Goal: Use online tool/utility: Utilize a website feature to perform a specific function

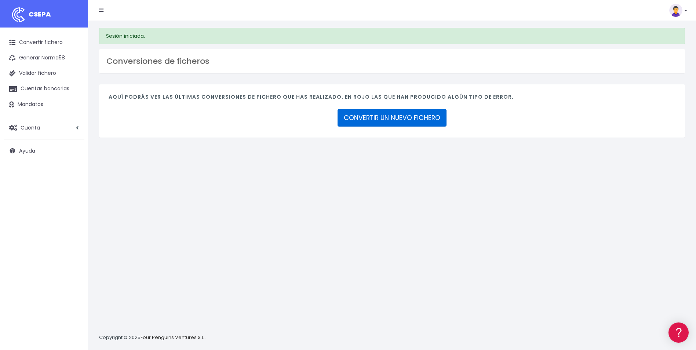
click at [358, 122] on link "CONVERTIR UN NUEVO FICHERO" at bounding box center [391, 118] width 109 height 18
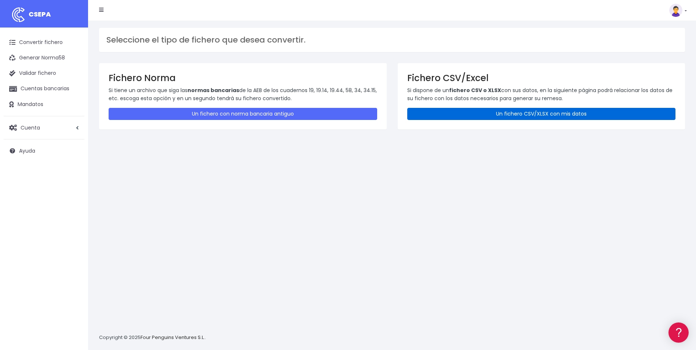
click at [532, 113] on link "Un fichero CSV/XLSX con mis datos" at bounding box center [541, 114] width 268 height 12
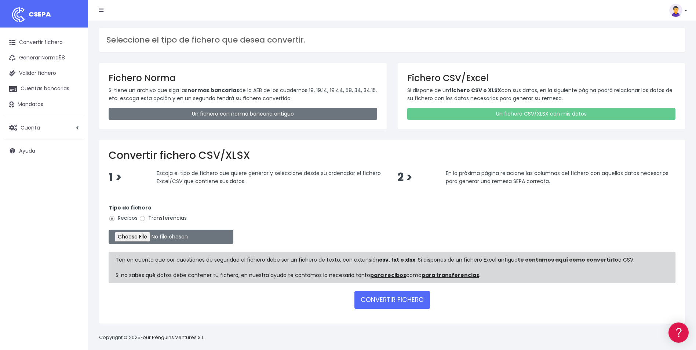
click at [156, 218] on label "Transferencias" at bounding box center [163, 218] width 48 height 8
click at [146, 218] on input "Transferencias" at bounding box center [142, 218] width 7 height 7
radio input "true"
click at [145, 239] on input "file" at bounding box center [171, 237] width 125 height 14
type input "C:\fakepath\Trasferencia Manual SEPA 04.09.2025_0534 ES 60.981,41 EUR.csv"
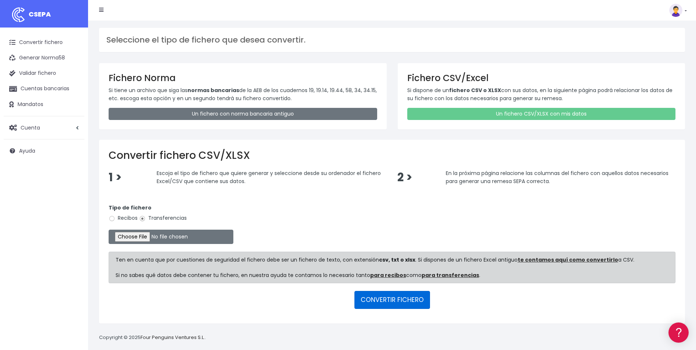
click at [376, 293] on button "CONVERTIR FICHERO" at bounding box center [392, 300] width 76 height 18
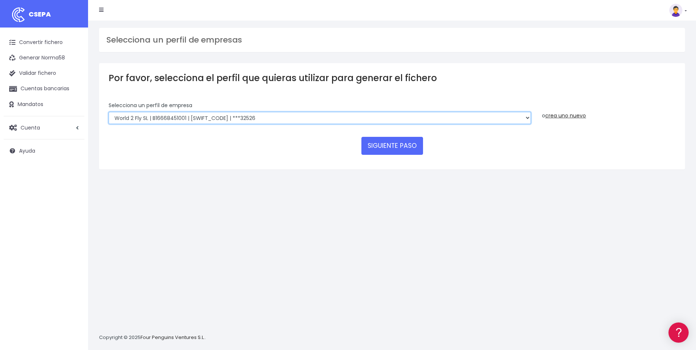
click at [352, 120] on select "WORLD2MEET,S.L.U | b62880992 | BSABESBBXXX | ***97721 World 2 Meet SLU | B62880…" at bounding box center [320, 118] width 422 height 12
click at [109, 112] on select "WORLD2MEET,S.L.U | b62880992 | BSABESBBXXX | ***97721 World 2 Meet SLU | B62880…" at bounding box center [320, 118] width 422 height 12
click at [412, 143] on button "SIGUIENTE PASO" at bounding box center [392, 146] width 62 height 18
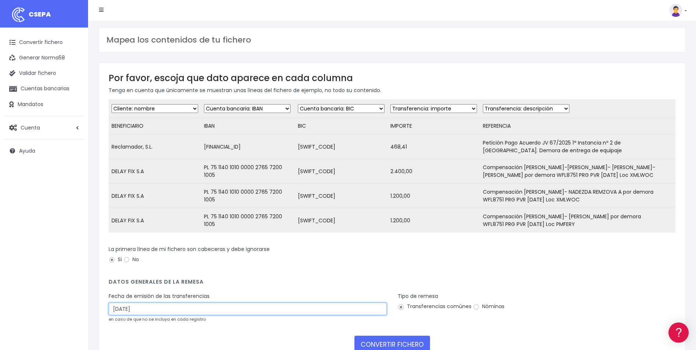
click at [175, 315] on input "06/09/2025" at bounding box center [248, 309] width 278 height 12
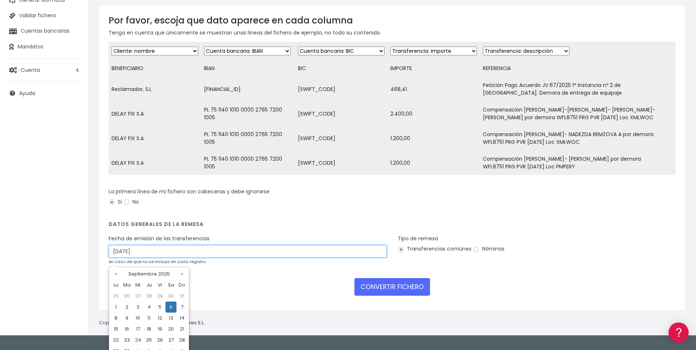
scroll to position [66, 0]
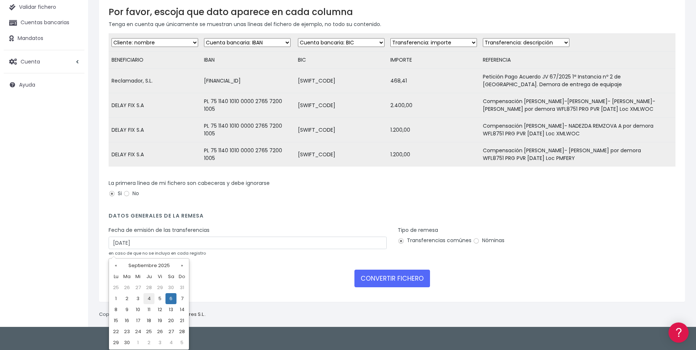
click at [153, 302] on td "4" at bounding box center [148, 298] width 11 height 11
type input "04/09/2025"
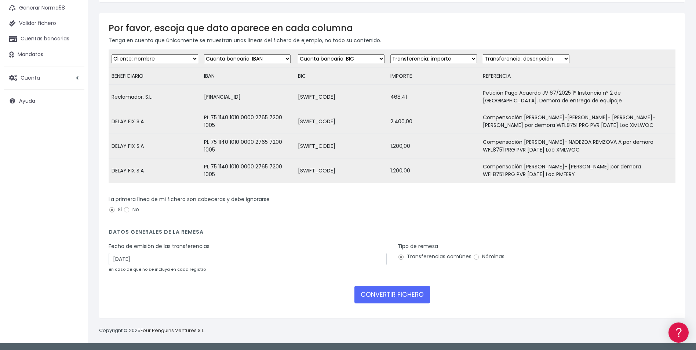
scroll to position [55, 0]
click at [388, 297] on button "CONVERTIR FICHERO" at bounding box center [392, 295] width 76 height 18
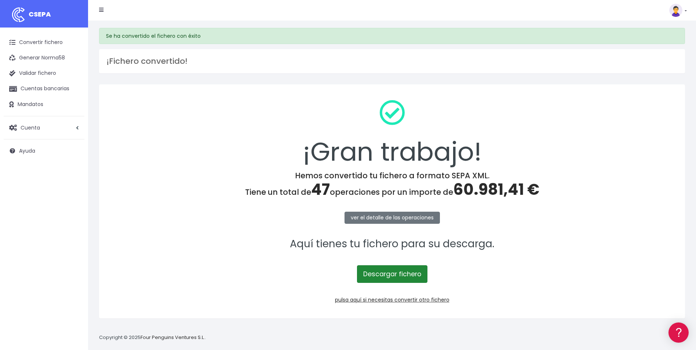
click at [371, 270] on link "Descargar fichero" at bounding box center [392, 274] width 70 height 18
click at [46, 41] on link "Convertir fichero" at bounding box center [44, 42] width 81 height 15
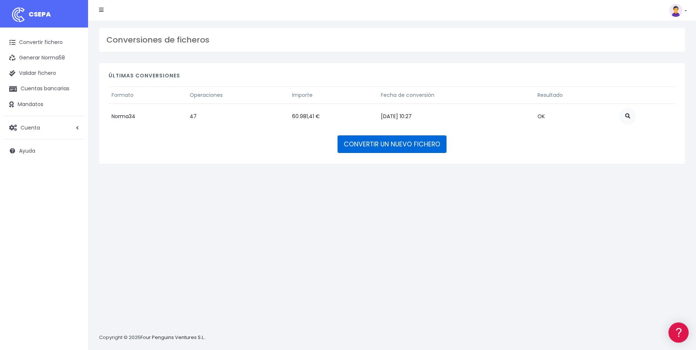
click at [378, 143] on link "CONVERTIR UN NUEVO FICHERO" at bounding box center [391, 144] width 109 height 18
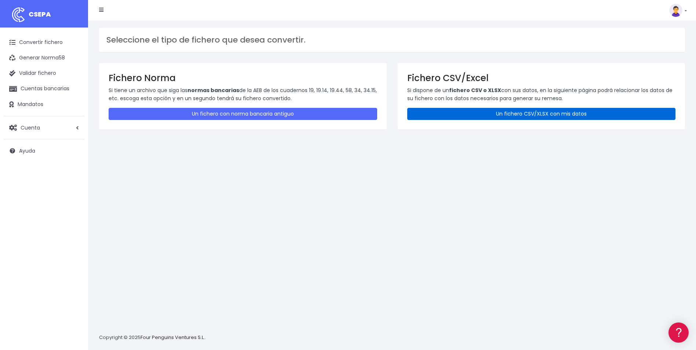
click at [581, 117] on link "Un fichero CSV/XLSX con mis datos" at bounding box center [541, 114] width 268 height 12
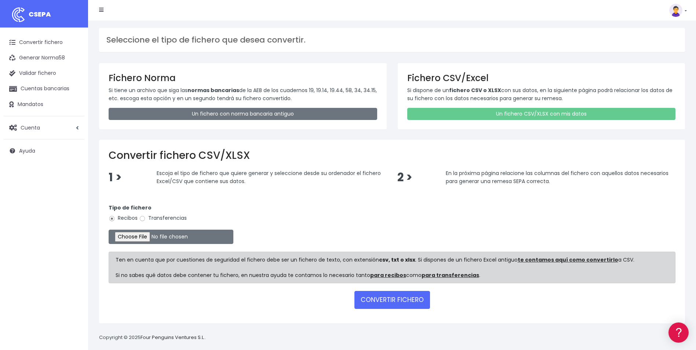
click at [164, 215] on label "Transferencias" at bounding box center [163, 218] width 48 height 8
click at [146, 215] on input "Transferencias" at bounding box center [142, 218] width 7 height 7
radio input "true"
click at [150, 233] on input "file" at bounding box center [171, 237] width 125 height 14
type input "C:\fakepath\Trasferencia Manual SEPA 04.09.2025_0534 ES 60.981,41 EUR.csv"
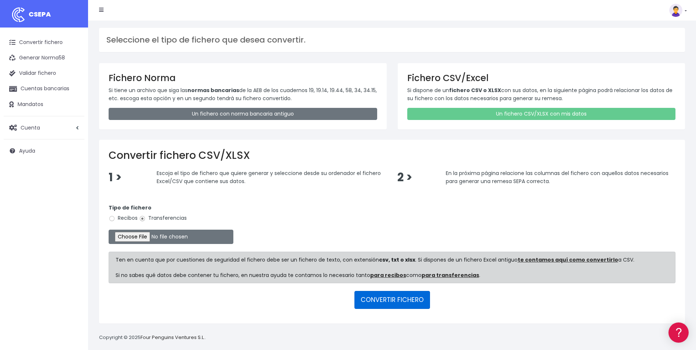
click at [401, 305] on button "CONVERTIR FICHERO" at bounding box center [392, 300] width 76 height 18
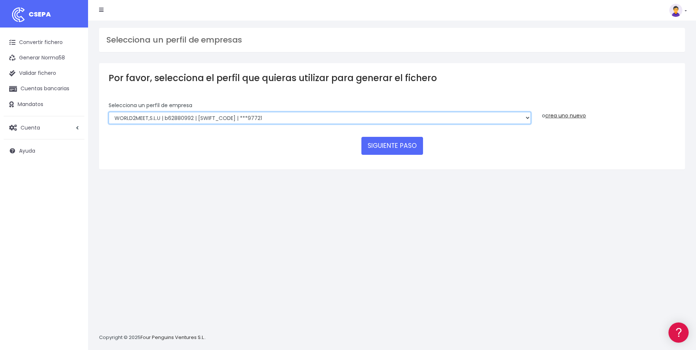
click at [236, 116] on select "WORLD2MEET,S.L.U | b62880992 | BSABESBBXXX | ***97721 World 2 Meet SLU | B62880…" at bounding box center [320, 118] width 422 height 12
select select "563"
click at [109, 112] on select "WORLD2MEET,S.L.U | b62880992 | BSABESBBXXX | ***97721 World 2 Meet SLU | B62880…" at bounding box center [320, 118] width 422 height 12
click at [399, 149] on button "SIGUIENTE PASO" at bounding box center [392, 146] width 62 height 18
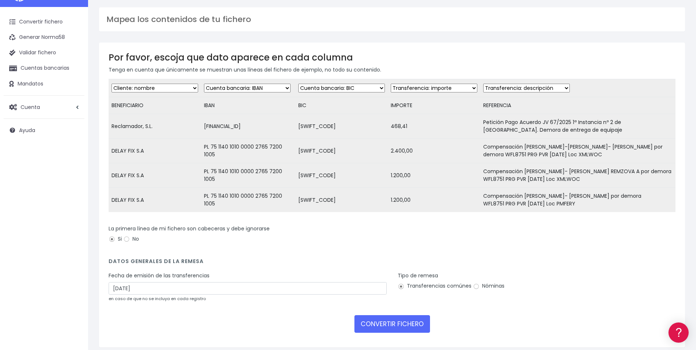
scroll to position [37, 0]
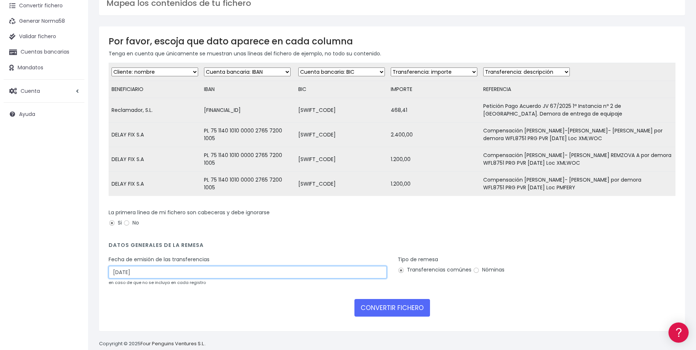
click at [239, 277] on input "[DATE]" at bounding box center [248, 272] width 278 height 12
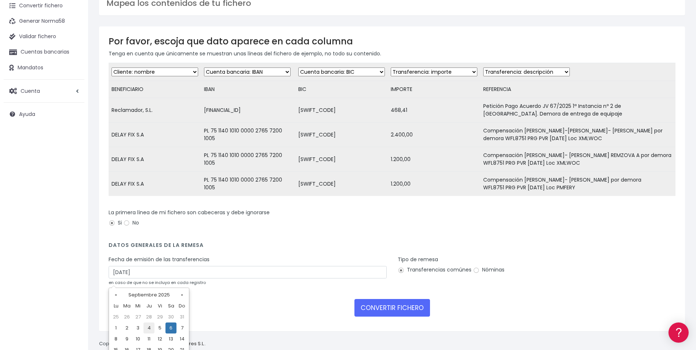
click at [152, 328] on td "4" at bounding box center [148, 327] width 11 height 11
type input "[DATE]"
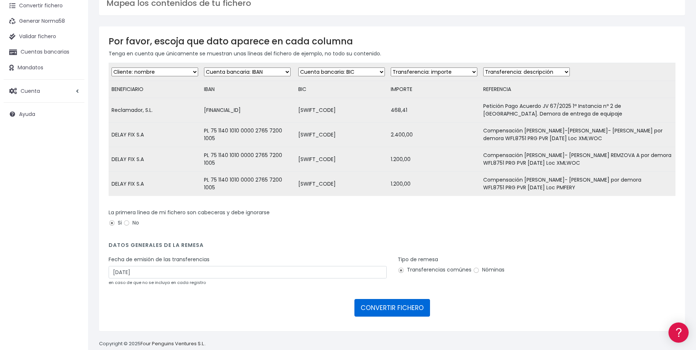
click at [398, 313] on button "CONVERTIR FICHERO" at bounding box center [392, 308] width 76 height 18
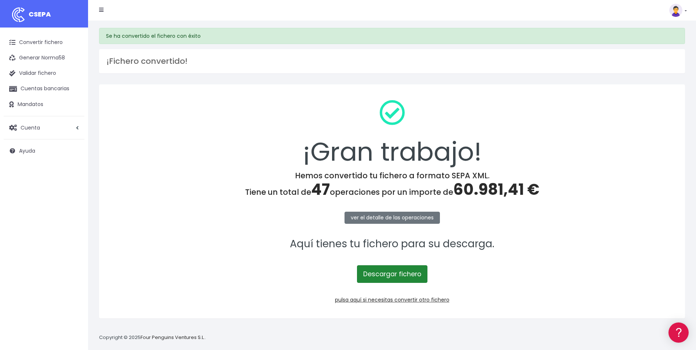
click at [403, 278] on link "Descargar fichero" at bounding box center [392, 274] width 70 height 18
